Goal: Navigation & Orientation: Find specific page/section

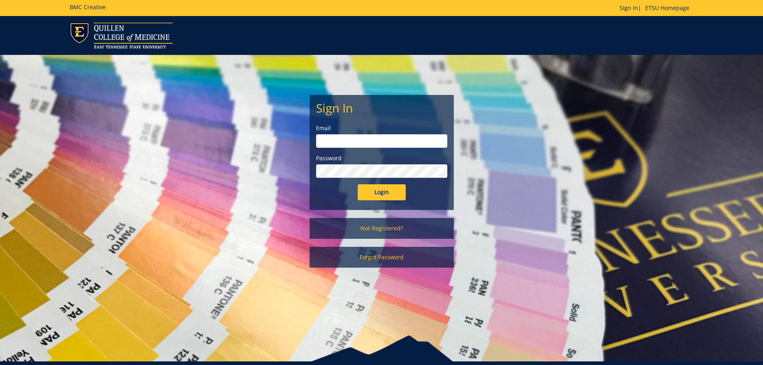
type input "mcallistercl@etsu.edu"
click at [380, 192] on input "Login" at bounding box center [382, 192] width 48 height 16
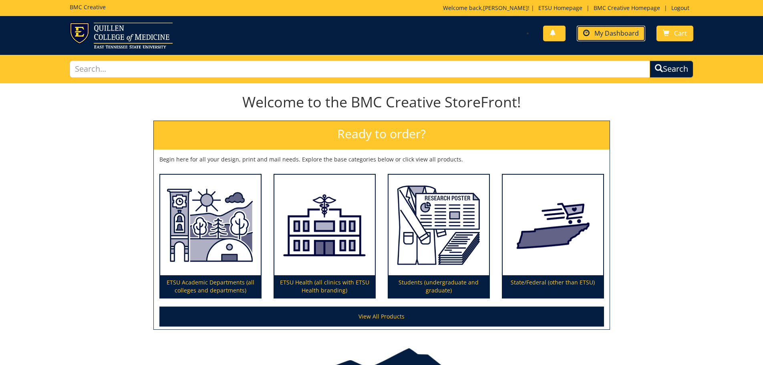
click at [605, 34] on span "My Dashboard" at bounding box center [617, 33] width 44 height 9
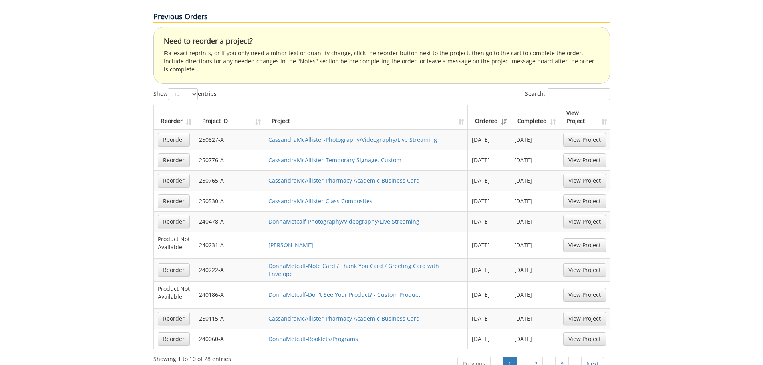
scroll to position [601, 0]
